Goal: Information Seeking & Learning: Learn about a topic

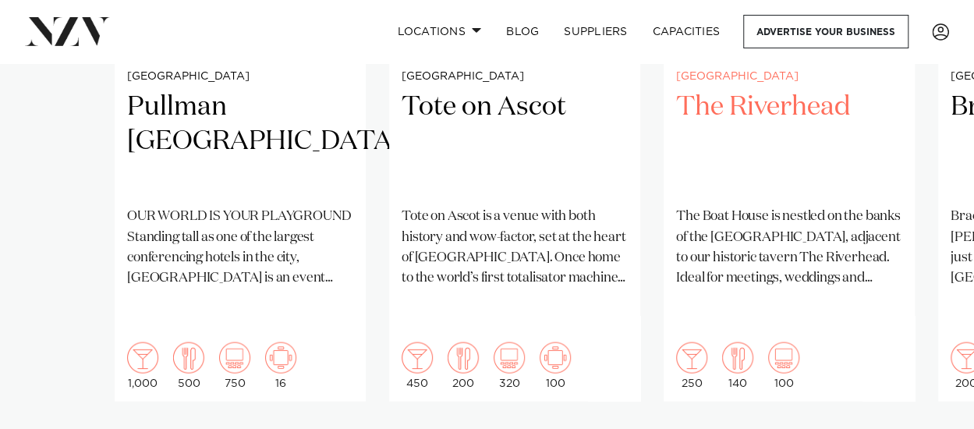
scroll to position [1482, 0]
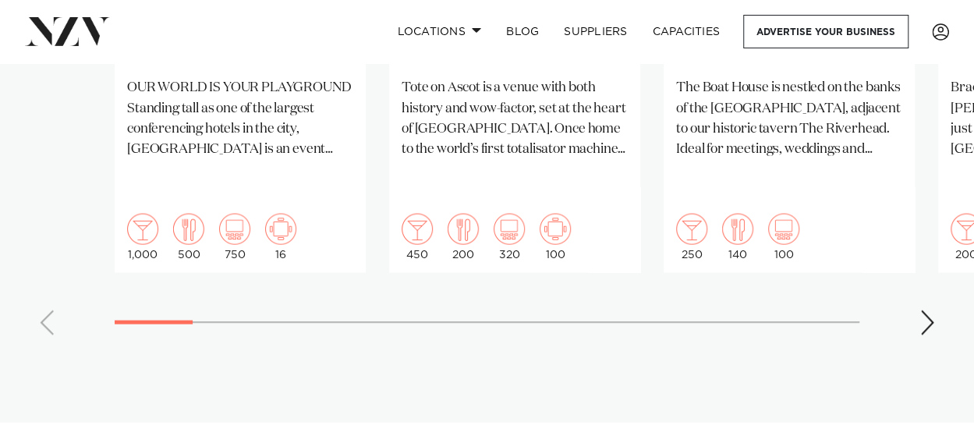
click at [923, 310] on div "Next slide" at bounding box center [927, 322] width 16 height 25
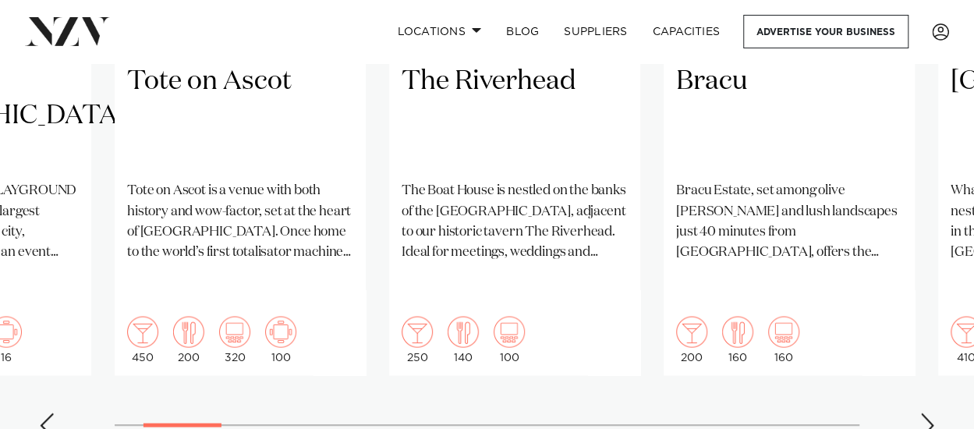
scroll to position [1404, 0]
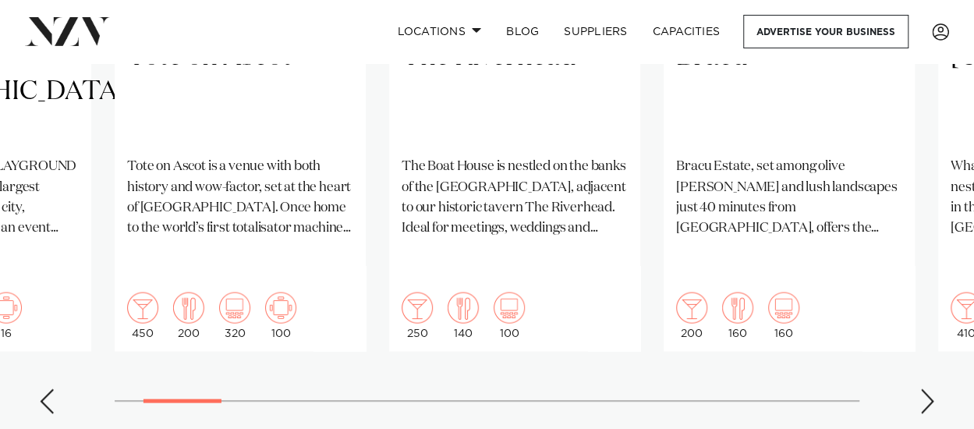
click at [919, 338] on swiper-container "[GEOGRAPHIC_DATA] Pullman [GEOGRAPHIC_DATA] OUR WORLD IS YOUR PLAYGROUND Standi…" at bounding box center [487, 49] width 974 height 755
click at [919, 388] on div "Next slide" at bounding box center [927, 400] width 16 height 25
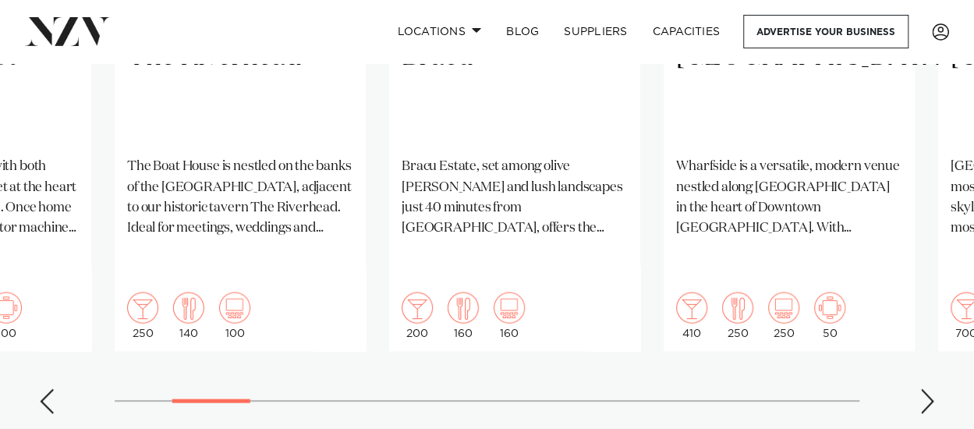
click at [924, 388] on div "Next slide" at bounding box center [927, 400] width 16 height 25
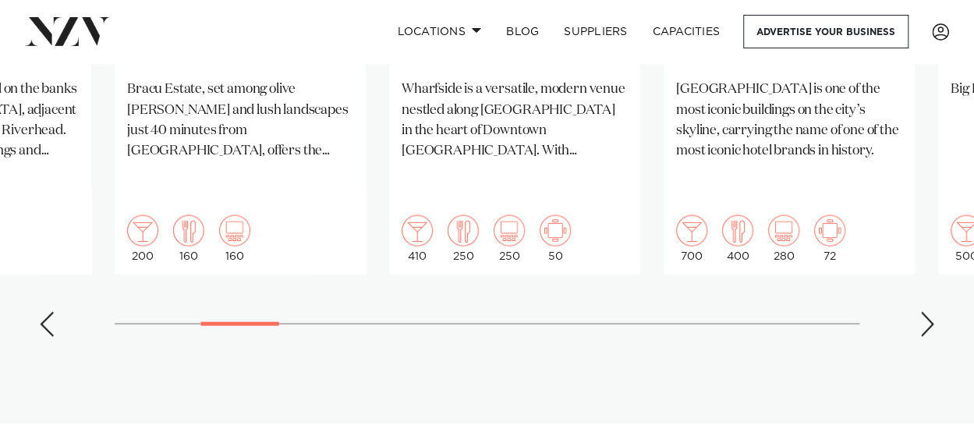
scroll to position [1482, 0]
click at [926, 310] on div "Next slide" at bounding box center [927, 322] width 16 height 25
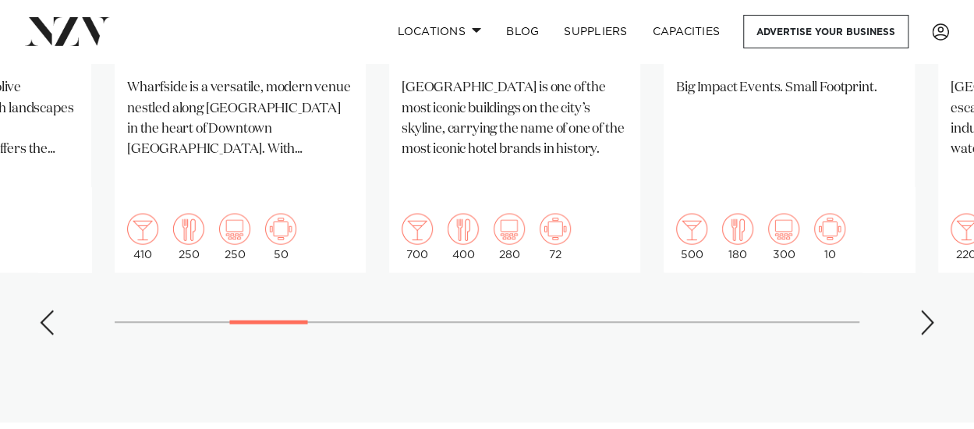
click at [926, 310] on div "Next slide" at bounding box center [927, 322] width 16 height 25
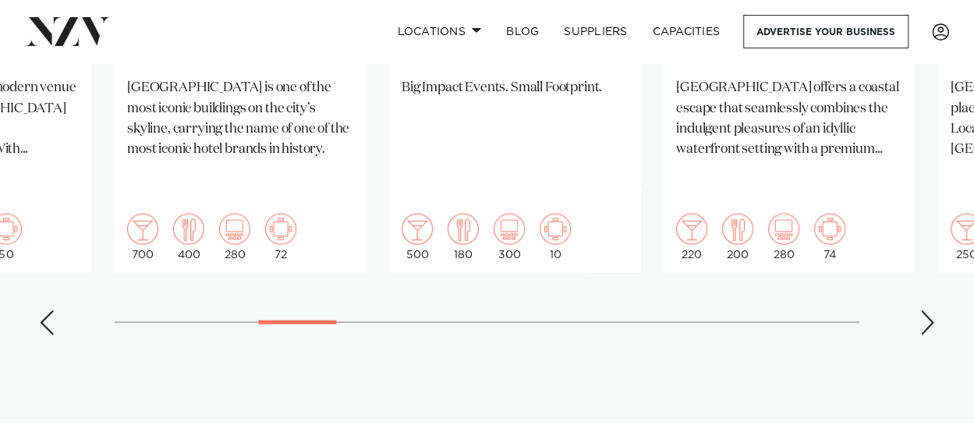
click at [926, 310] on div "Next slide" at bounding box center [927, 322] width 16 height 25
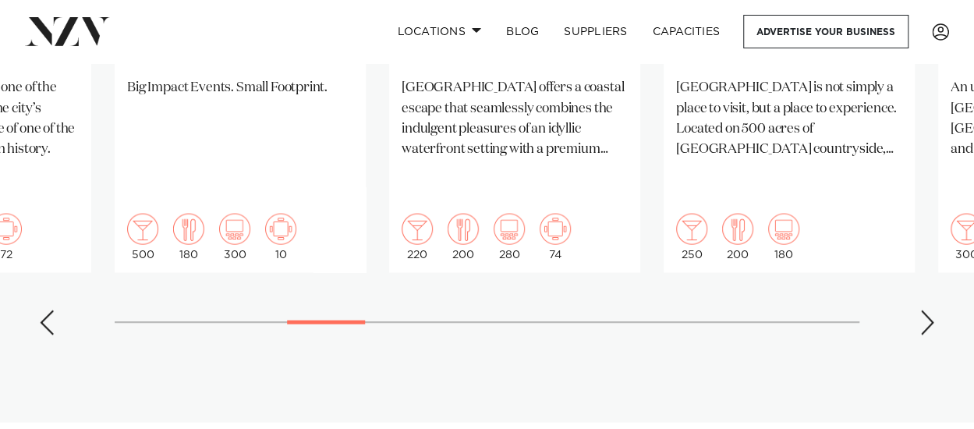
click at [931, 310] on div "Next slide" at bounding box center [927, 322] width 16 height 25
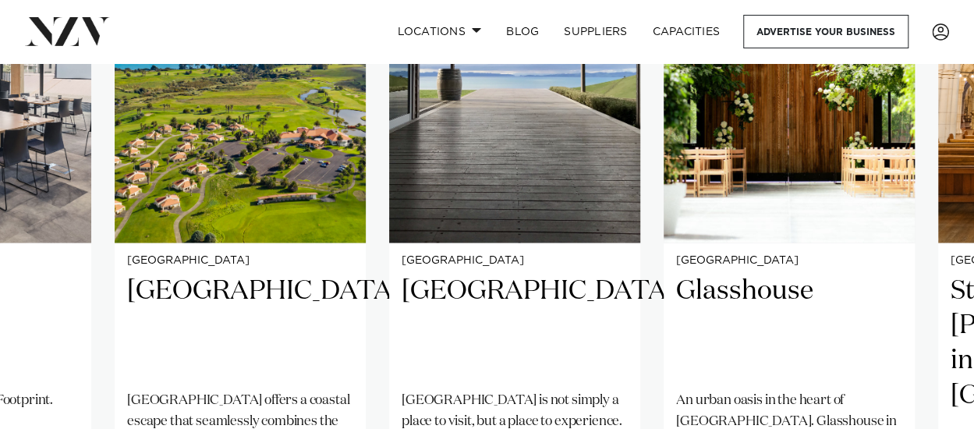
scroll to position [1404, 0]
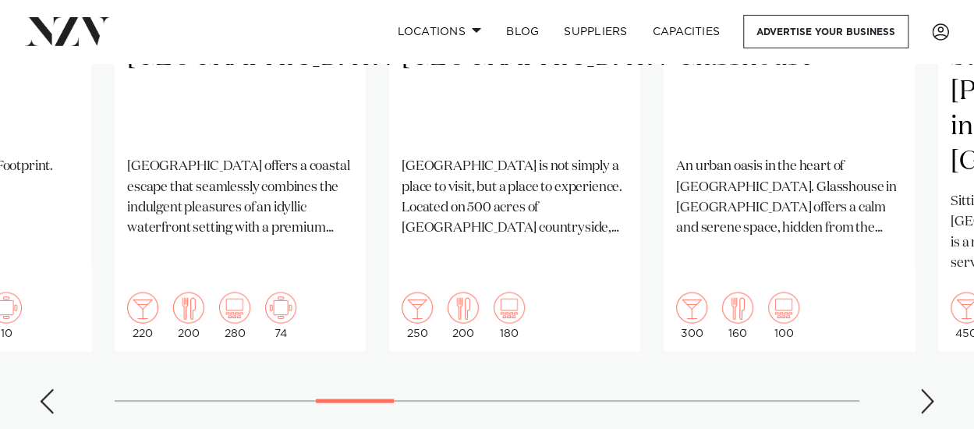
click at [929, 388] on div "Next slide" at bounding box center [927, 400] width 16 height 25
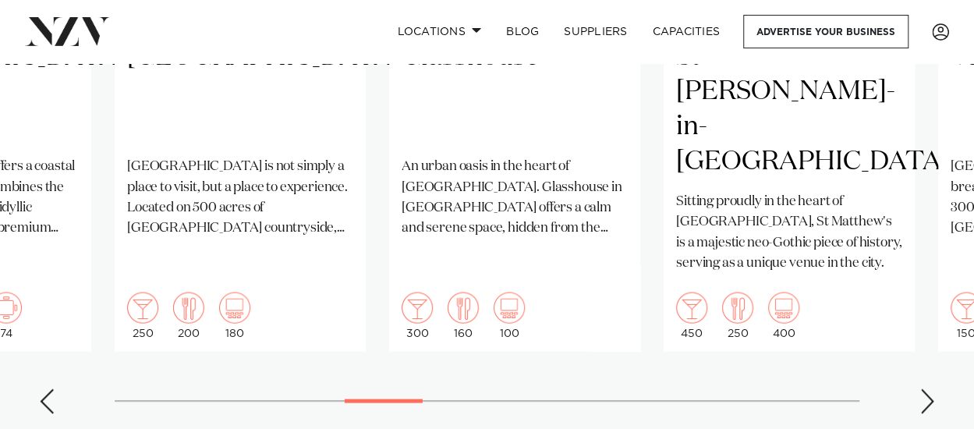
click at [922, 388] on div "Next slide" at bounding box center [927, 400] width 16 height 25
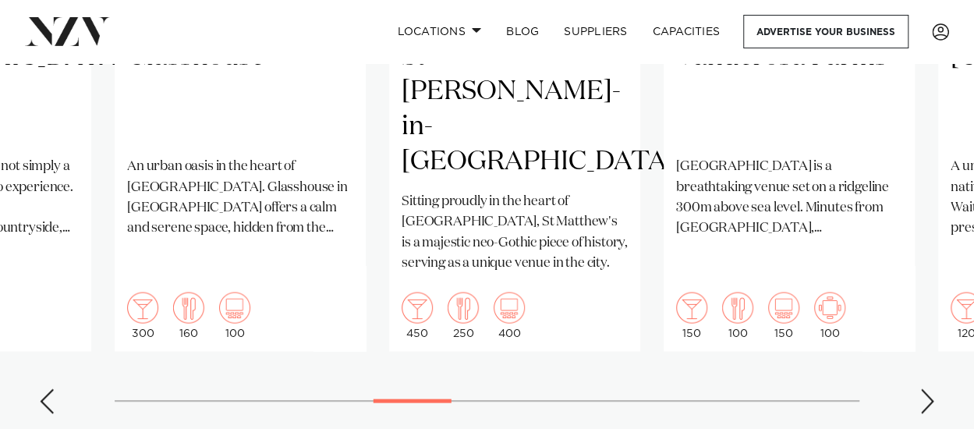
click at [922, 388] on div "Next slide" at bounding box center [927, 400] width 16 height 25
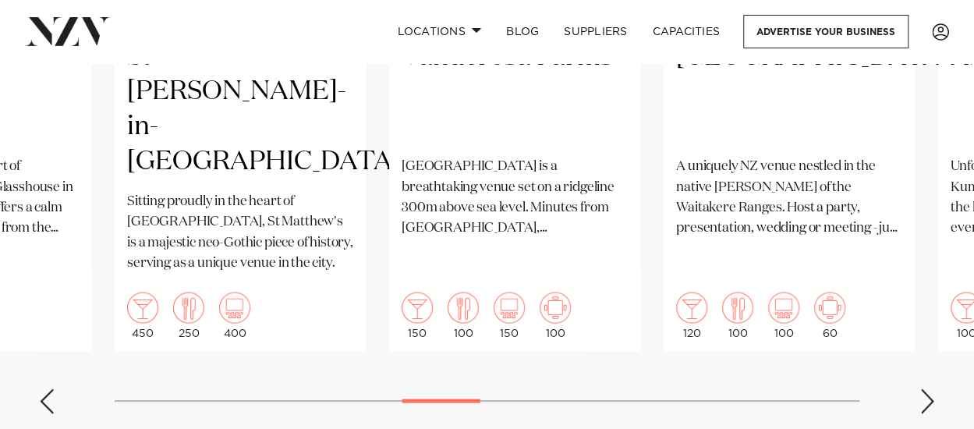
click at [922, 388] on div "Next slide" at bounding box center [927, 400] width 16 height 25
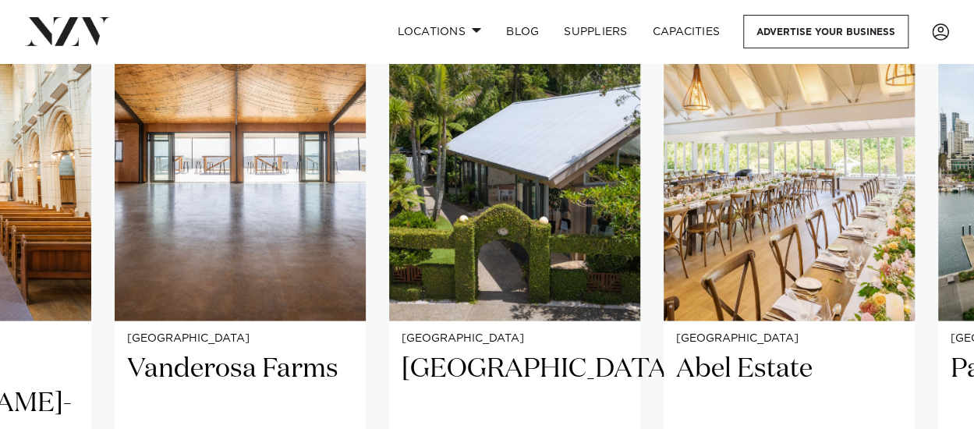
scroll to position [1326, 0]
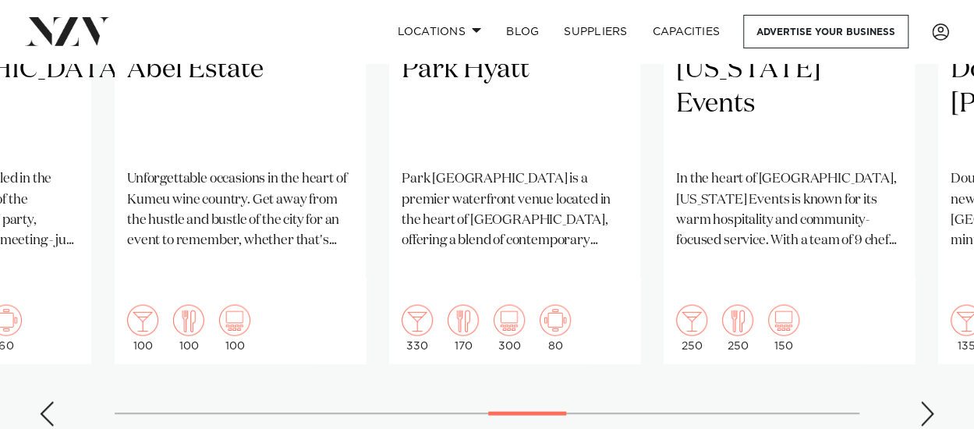
scroll to position [1404, 0]
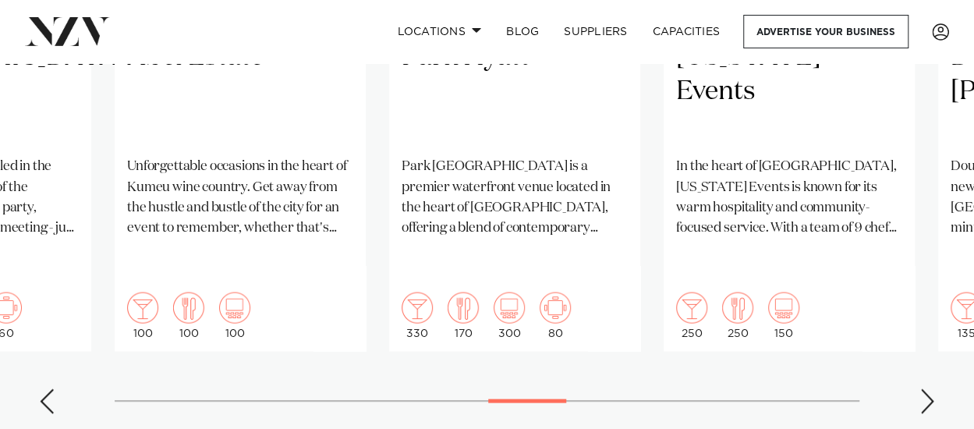
click at [920, 388] on div "Next slide" at bounding box center [927, 400] width 16 height 25
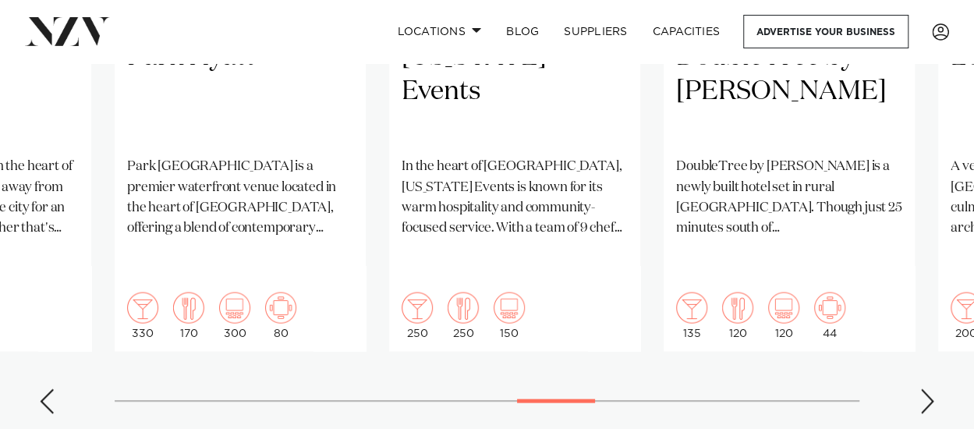
click at [920, 388] on div "Next slide" at bounding box center [927, 400] width 16 height 25
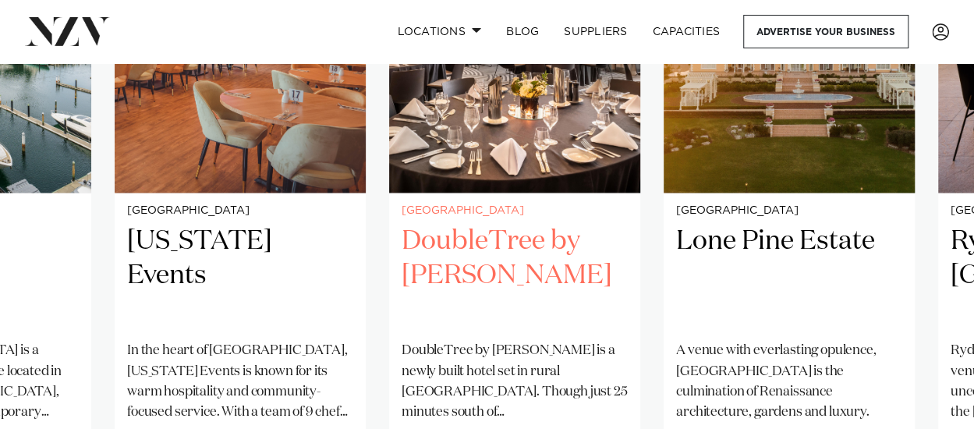
scroll to position [1326, 0]
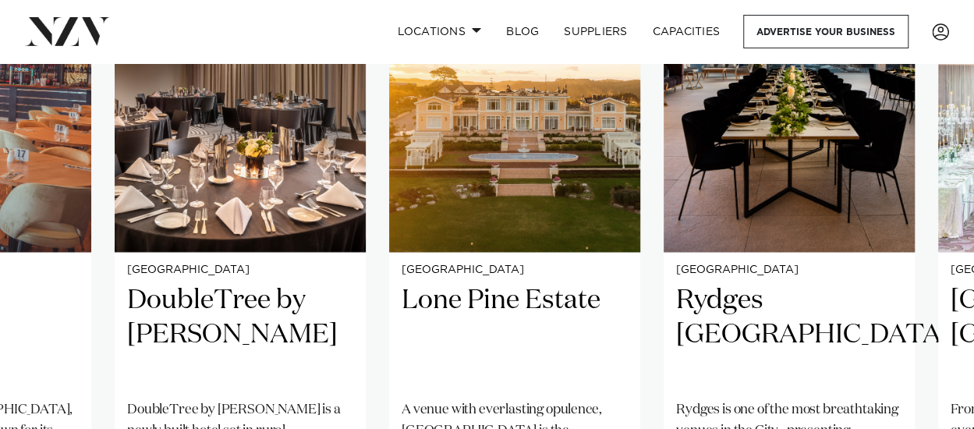
scroll to position [1170, 0]
